Goal: Transaction & Acquisition: Purchase product/service

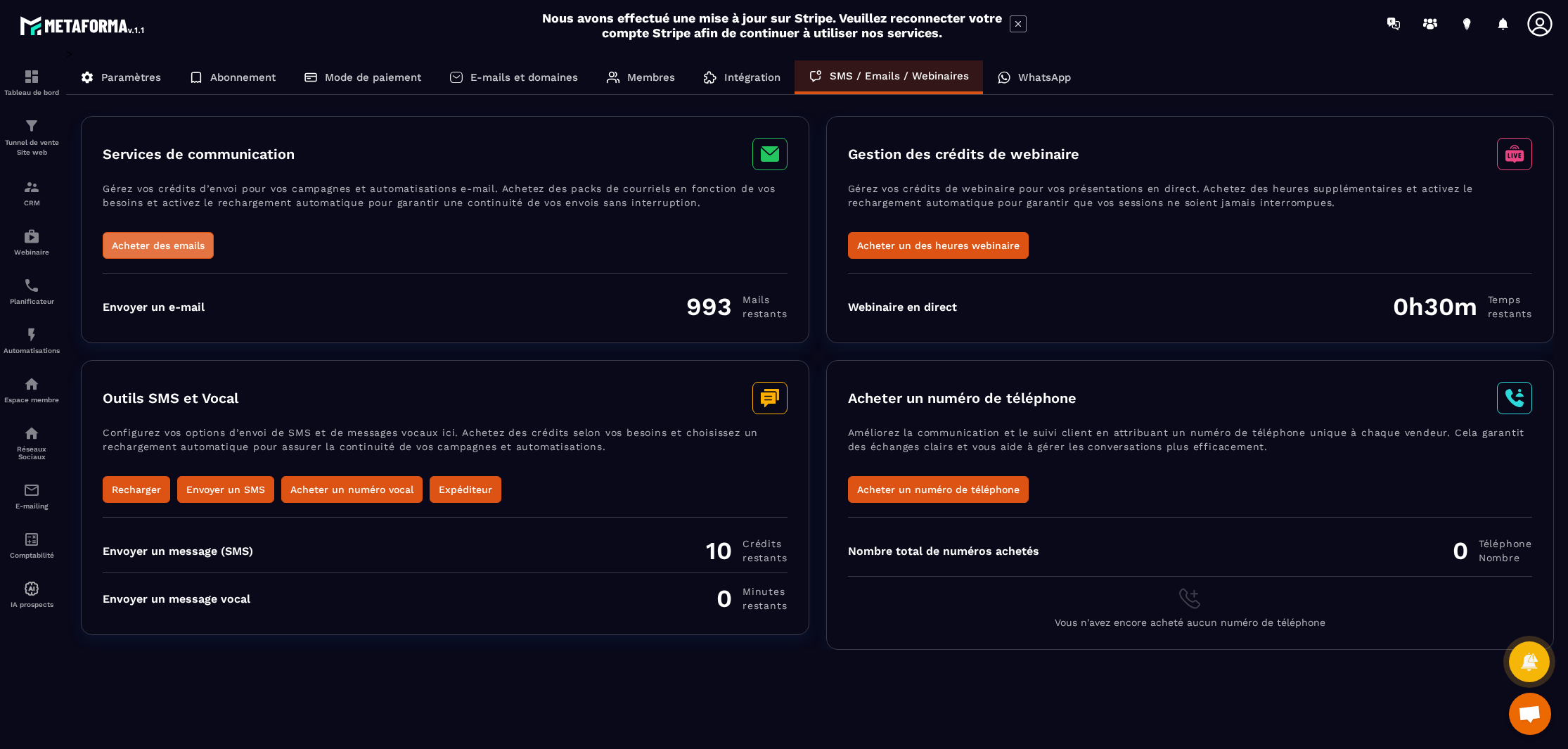
click at [165, 245] on button "Acheter des emails" at bounding box center [157, 245] width 111 height 27
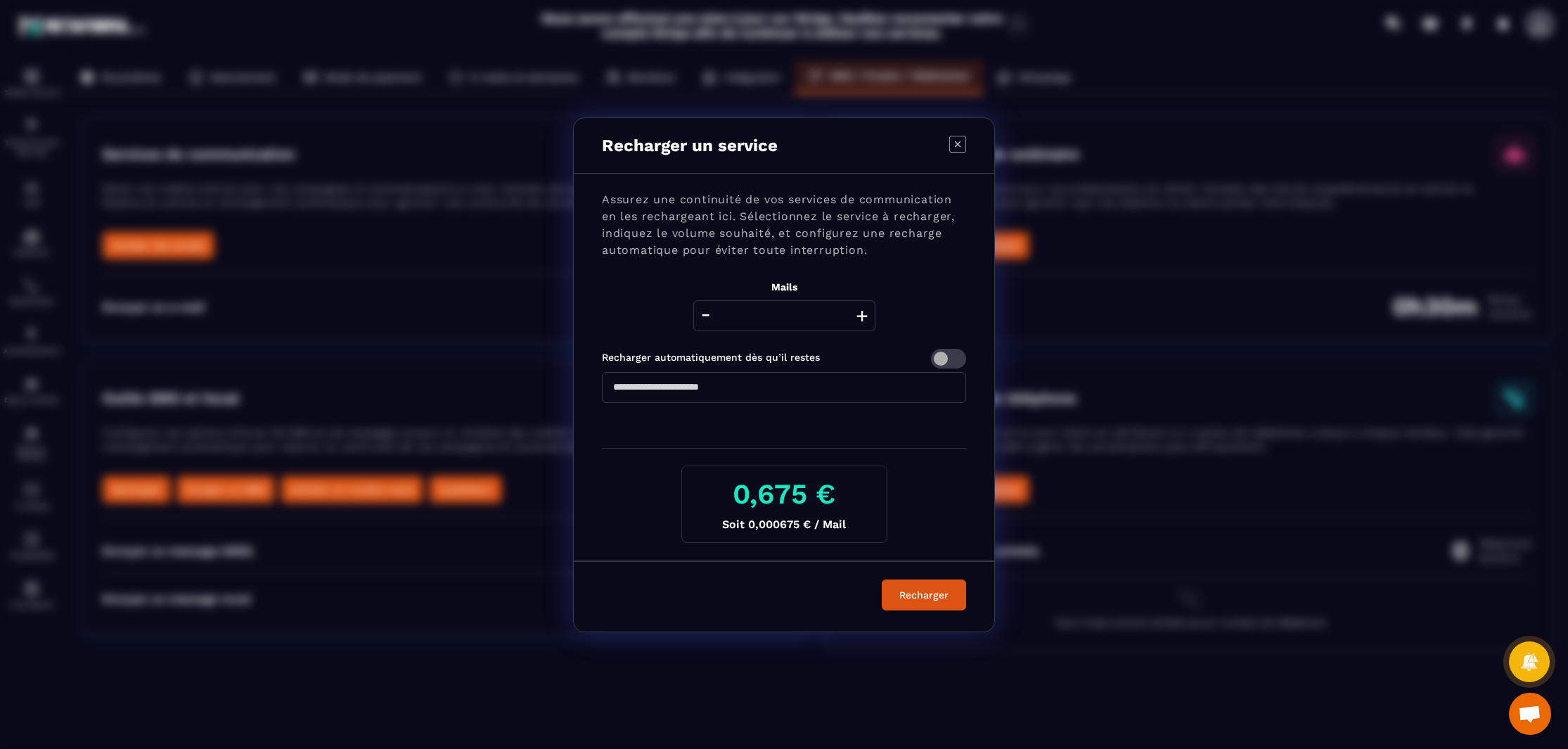
drag, startPoint x: 818, startPoint y: 316, endPoint x: 710, endPoint y: 310, distance: 108.2
click at [710, 310] on div "- **** +" at bounding box center [784, 316] width 182 height 31
click at [882, 579] on button "Recharger" at bounding box center [924, 595] width 84 height 31
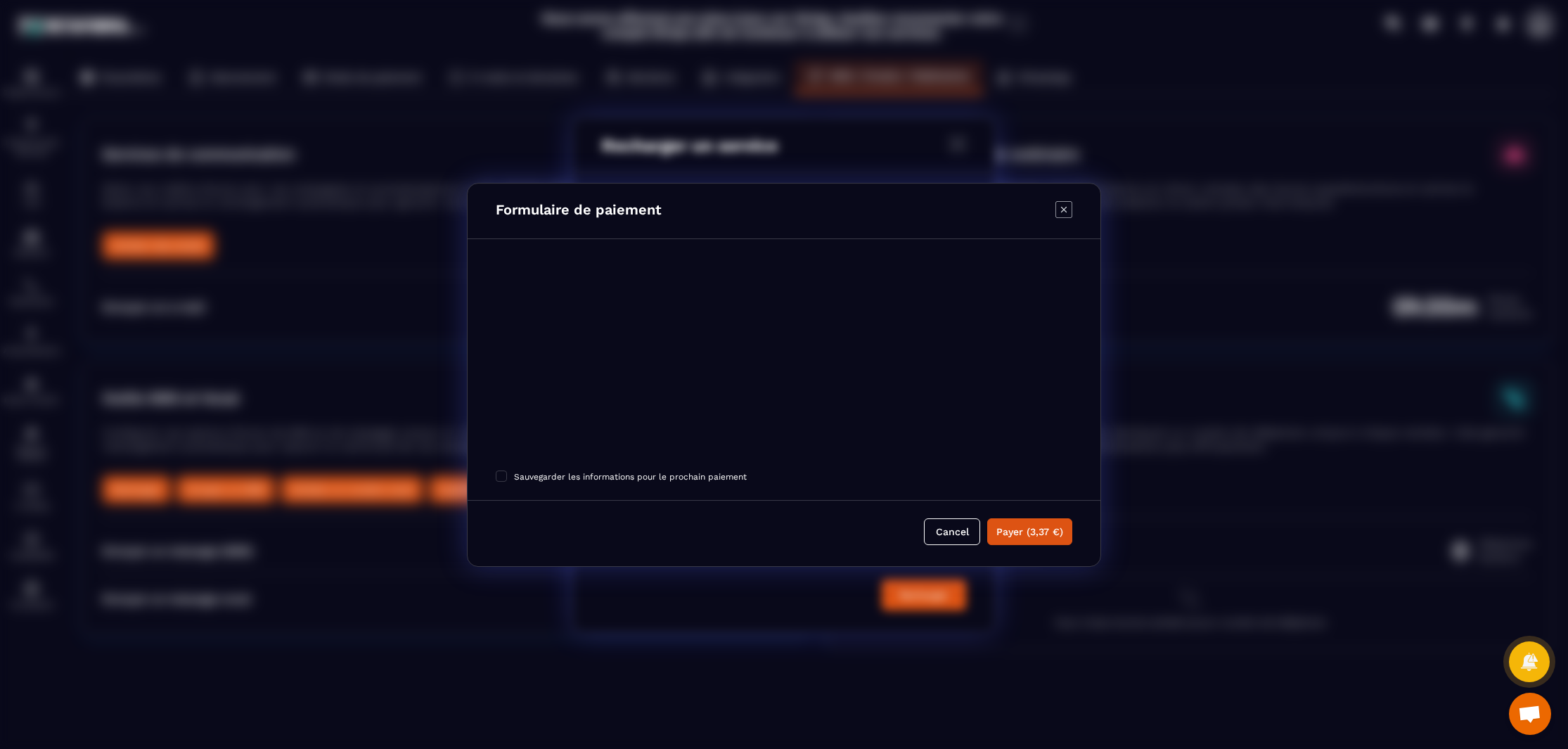
click at [1069, 212] on icon "Modal window" at bounding box center [1064, 209] width 17 height 17
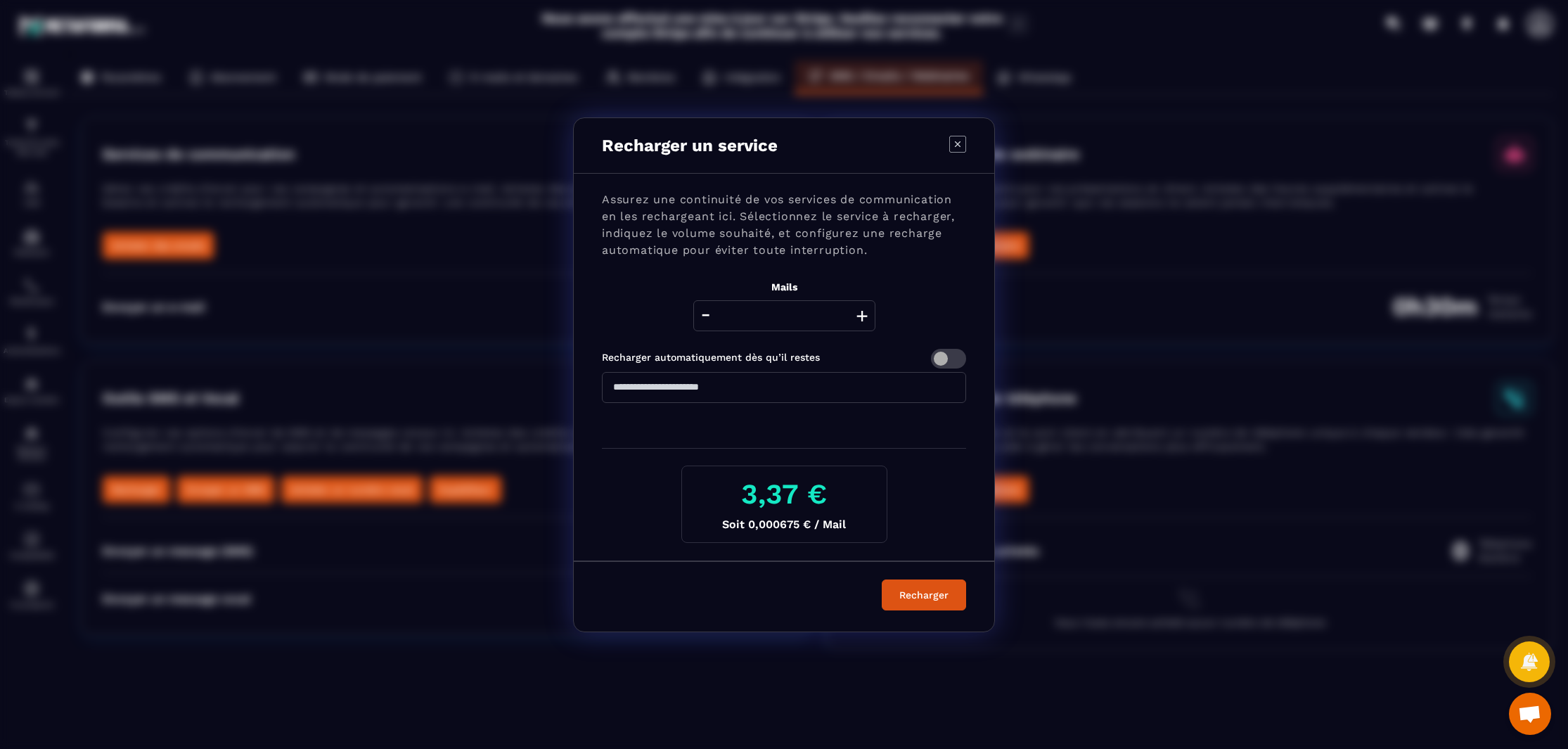
drag, startPoint x: 765, startPoint y: 317, endPoint x: 802, endPoint y: 314, distance: 37.1
click at [802, 314] on input "****" at bounding box center [784, 316] width 182 height 31
type input "*****"
click at [882, 579] on button "Recharger" at bounding box center [924, 595] width 84 height 31
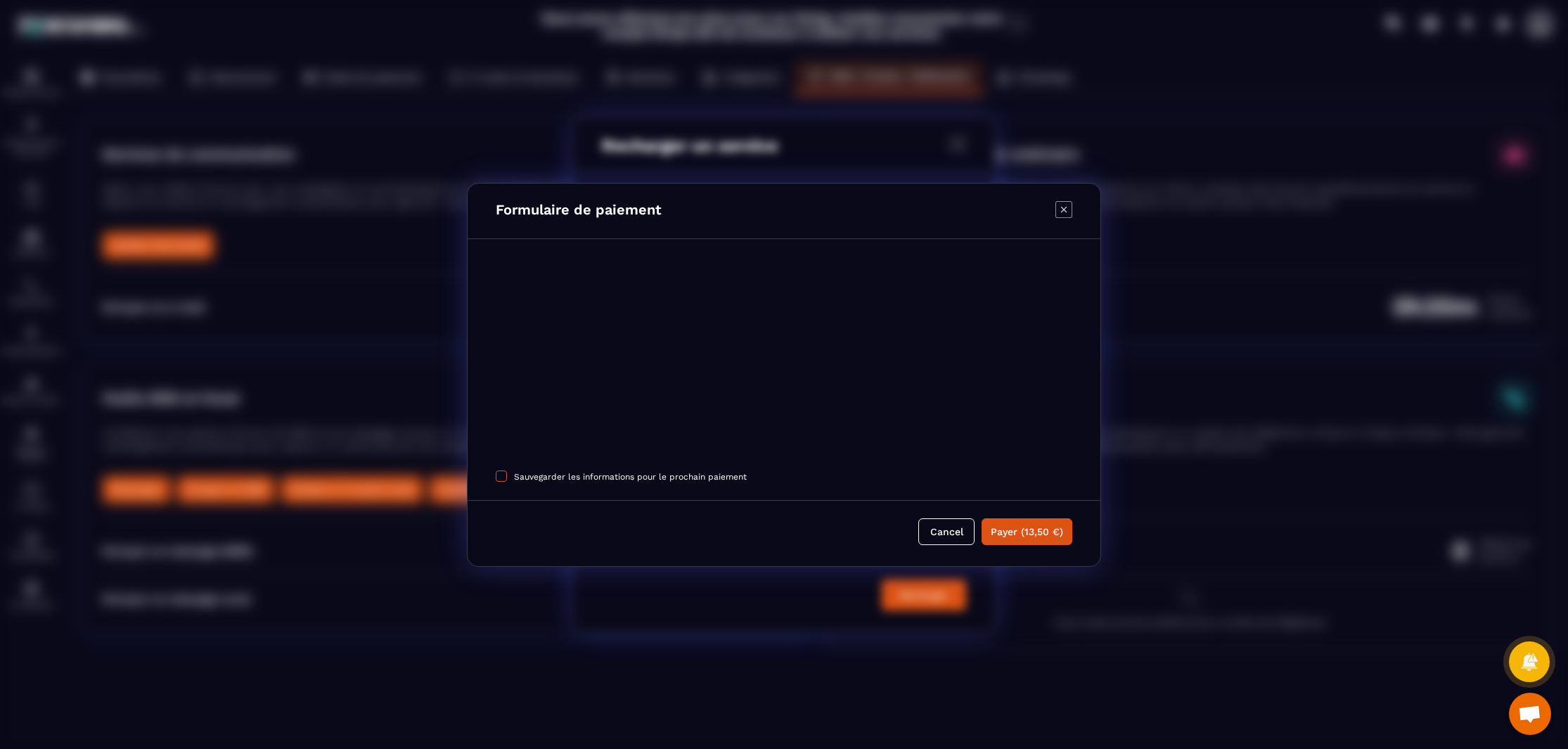
click at [617, 476] on span "Sauvegarder les informations pour le prochain paiement" at bounding box center [630, 476] width 233 height 10
click at [1024, 533] on button "Payer (13,50 €)" at bounding box center [1027, 530] width 91 height 27
click at [1022, 533] on button "Payer (13,50 €)" at bounding box center [1027, 530] width 91 height 27
click at [503, 475] on span "Modal window" at bounding box center [501, 475] width 11 height 11
click at [1020, 534] on button "Payer (13,50 €)" at bounding box center [1027, 530] width 91 height 27
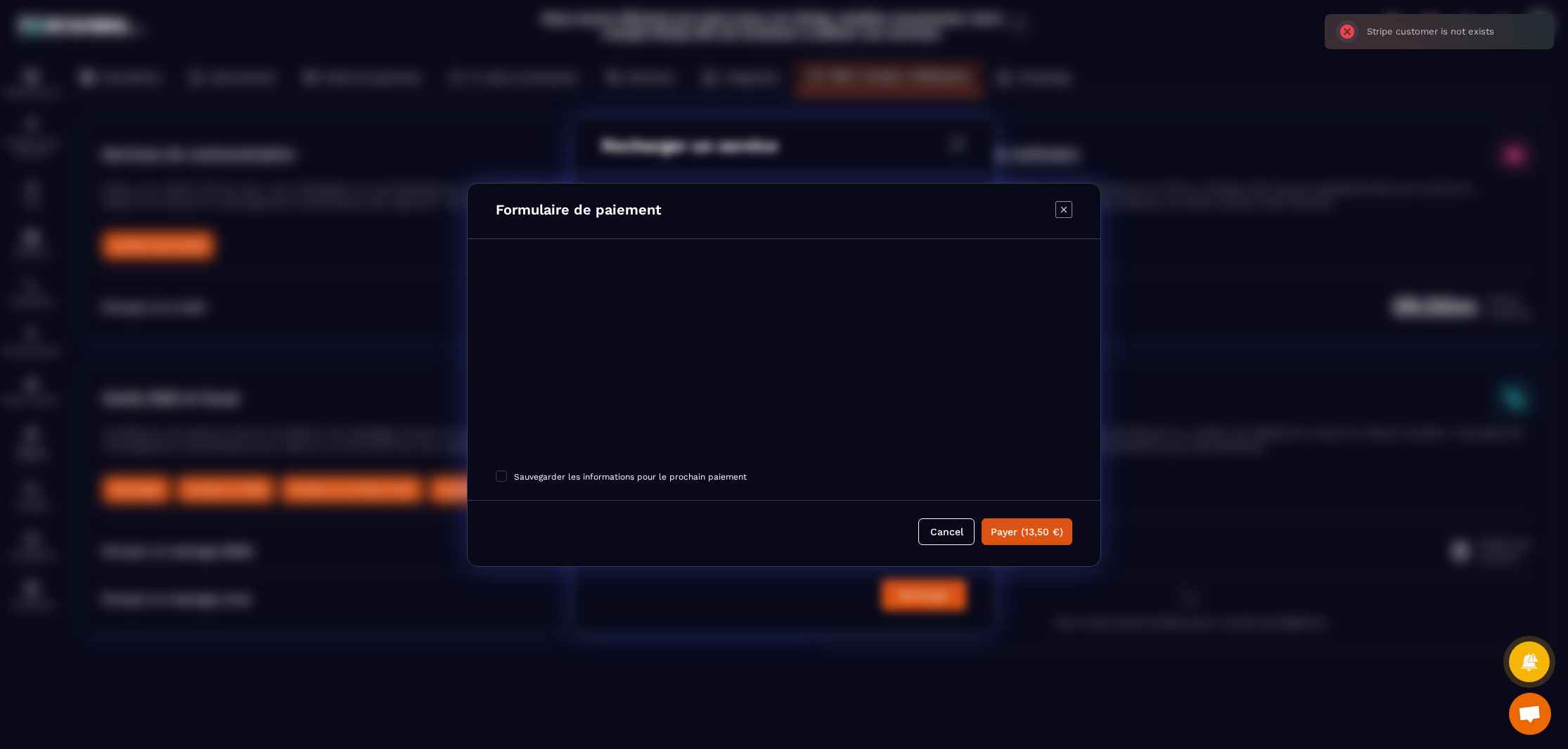
click at [1065, 203] on icon "Modal window" at bounding box center [1064, 209] width 17 height 17
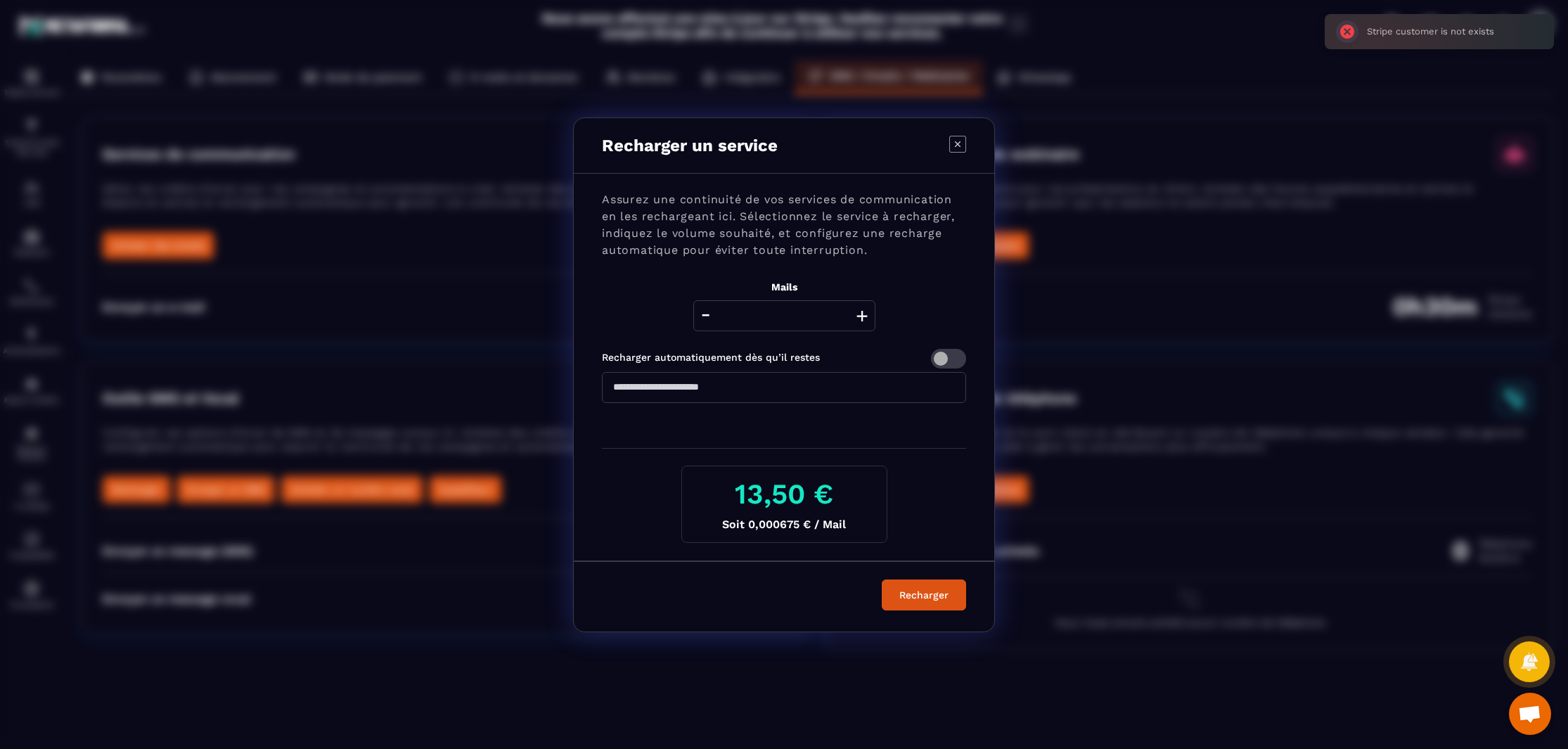
click at [951, 139] on icon "Modal window" at bounding box center [957, 144] width 17 height 17
